Goal: Task Accomplishment & Management: Complete application form

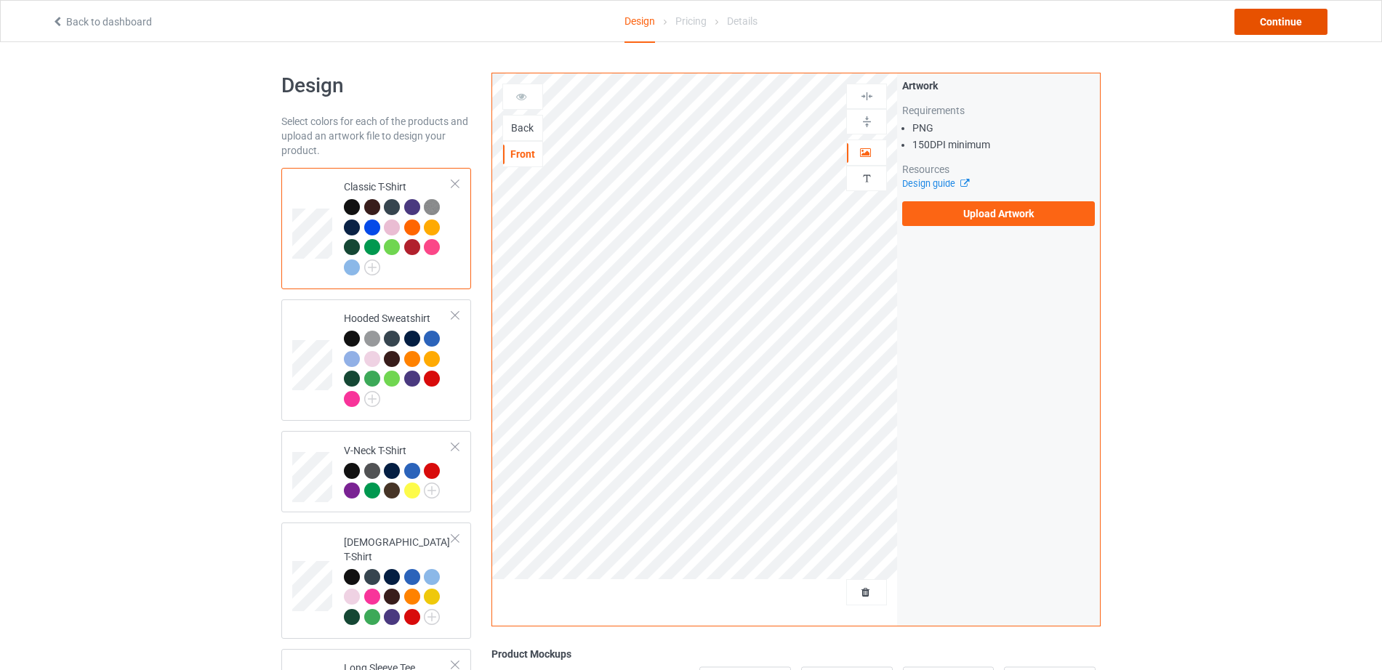
click at [1277, 22] on div "Continue" at bounding box center [1280, 22] width 93 height 26
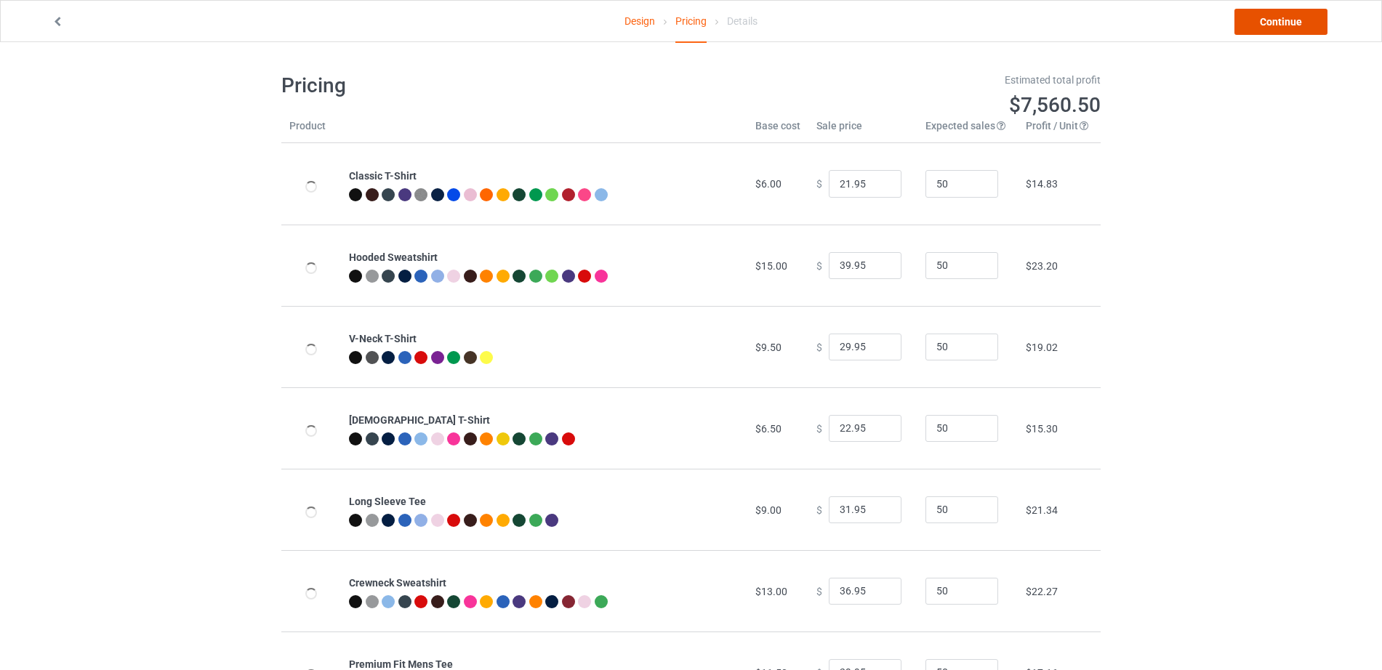
click at [1277, 22] on link "Continue" at bounding box center [1280, 22] width 93 height 26
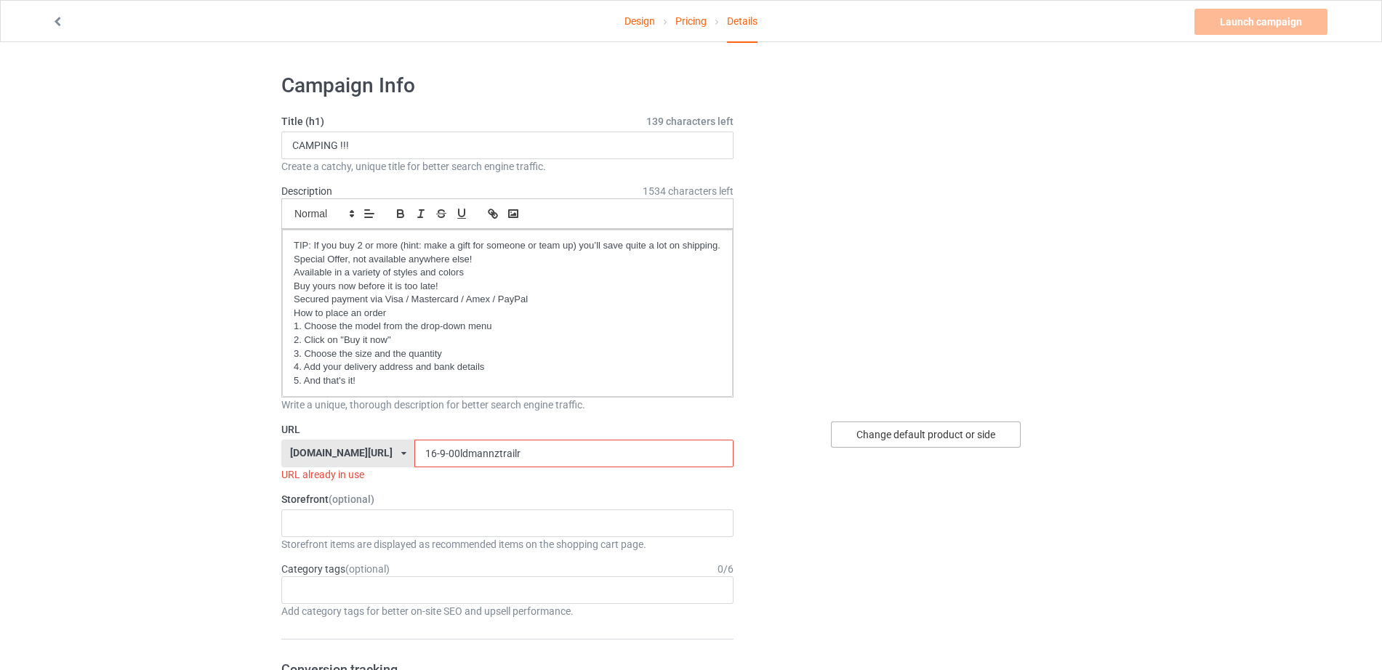
click at [919, 440] on div "Change default product or side" at bounding box center [926, 435] width 190 height 26
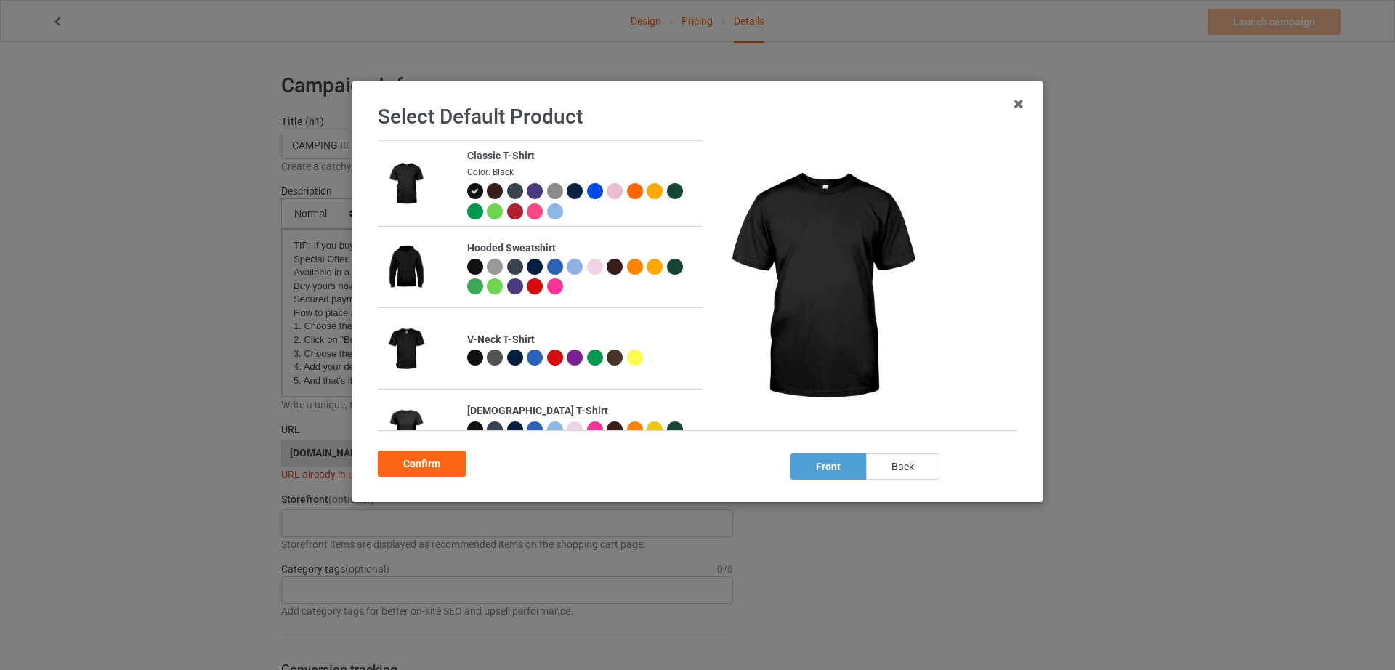
click at [907, 459] on div "back" at bounding box center [902, 467] width 73 height 26
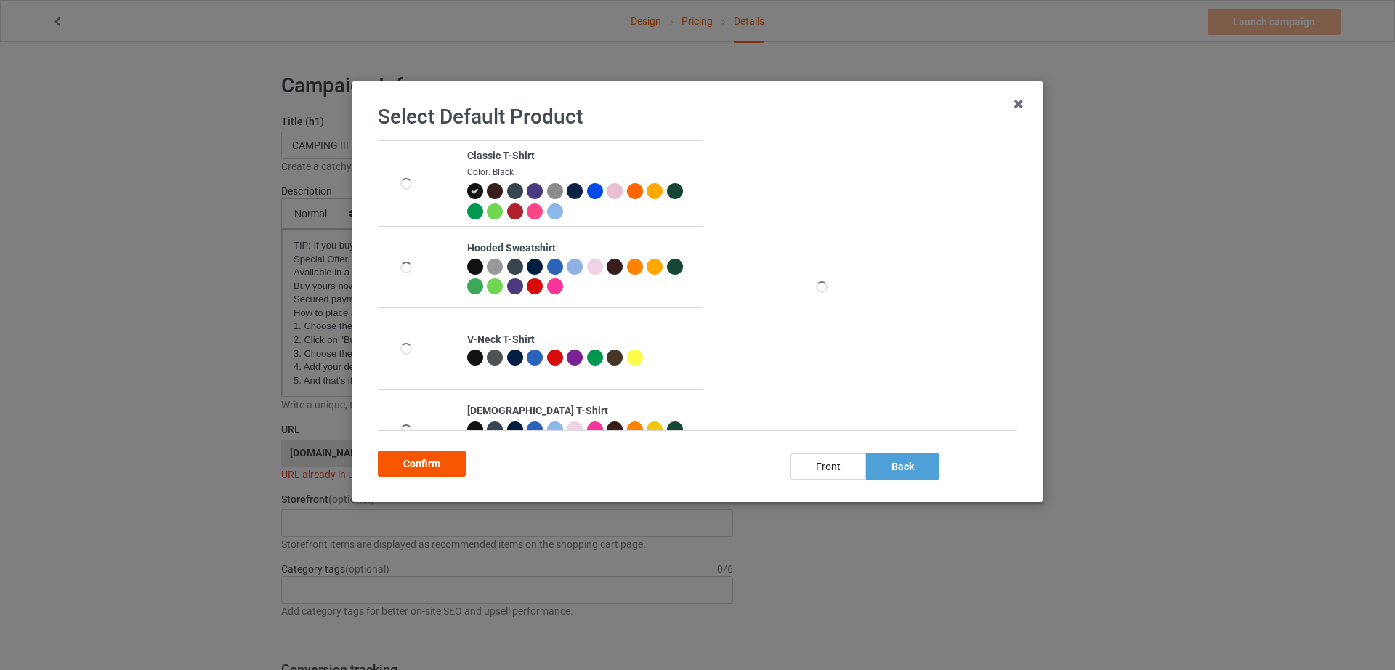
click at [435, 461] on div "Confirm" at bounding box center [422, 464] width 88 height 26
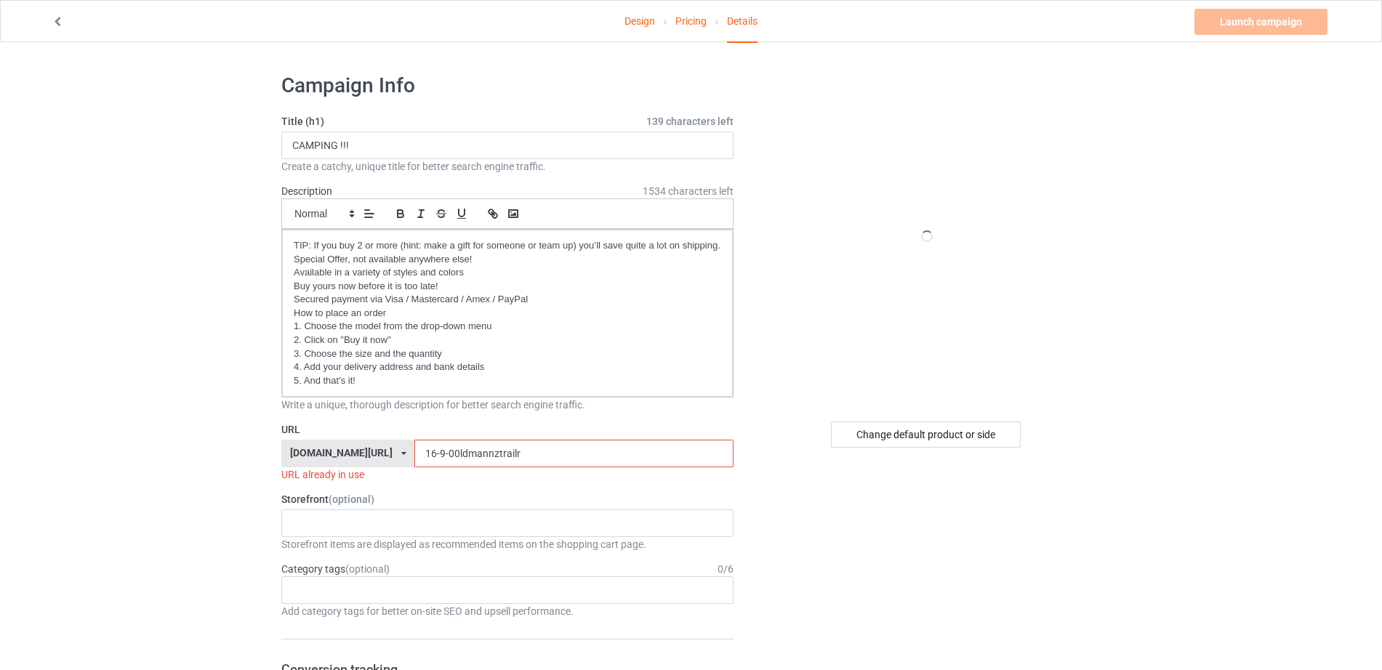
click at [495, 456] on input "16-9-00ldmannztrailr" at bounding box center [573, 454] width 318 height 28
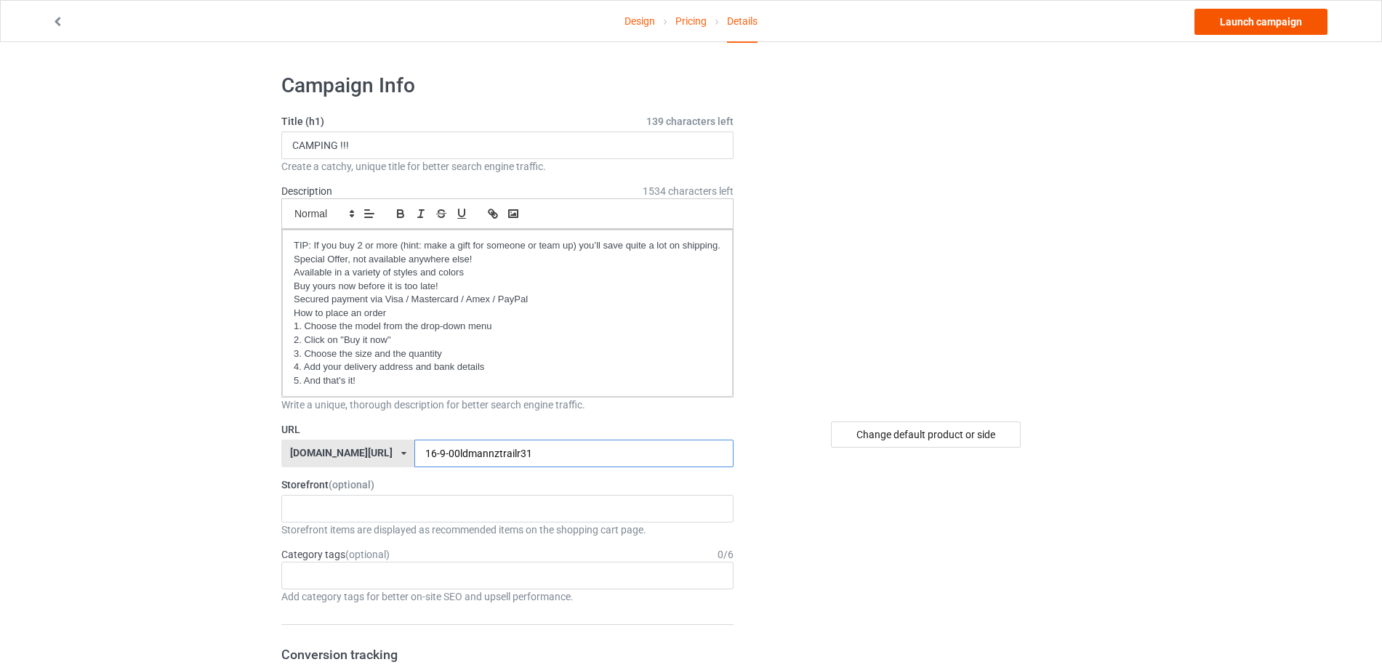
type input "16-9-00ldmannztrailr31"
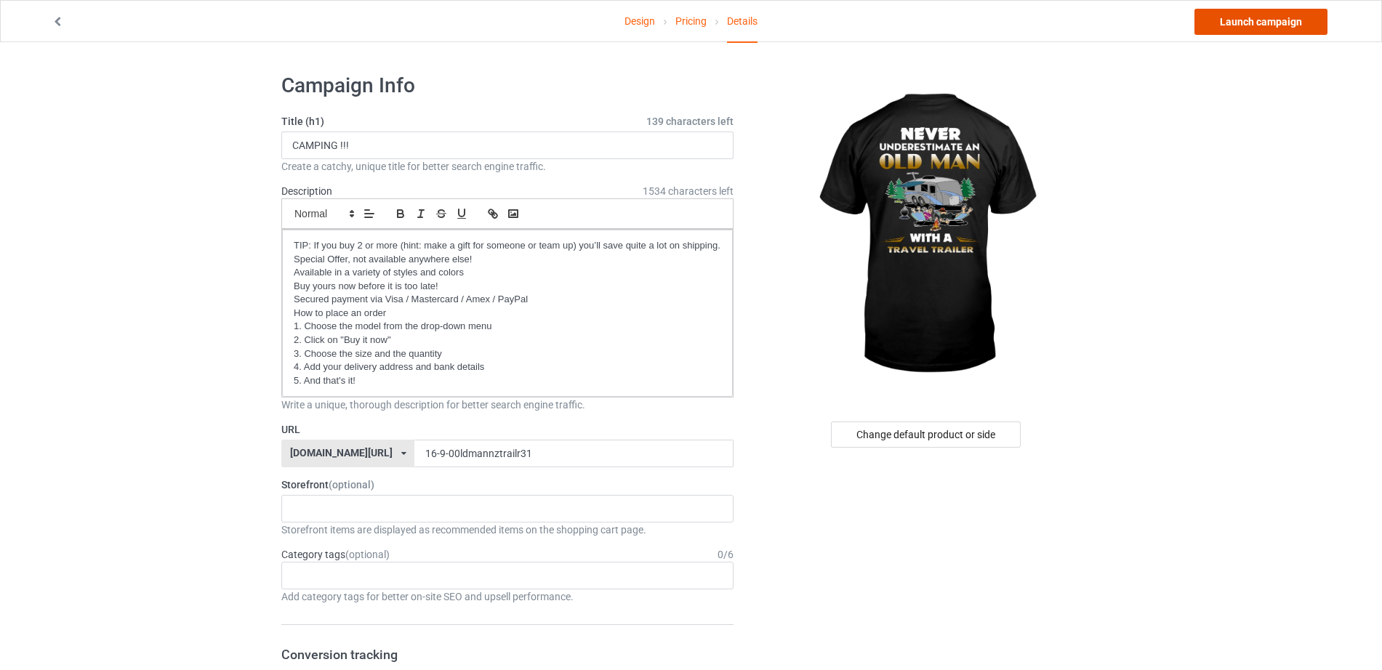
click at [1237, 24] on link "Launch campaign" at bounding box center [1260, 22] width 133 height 26
